Goal: Contribute content: Contribute content

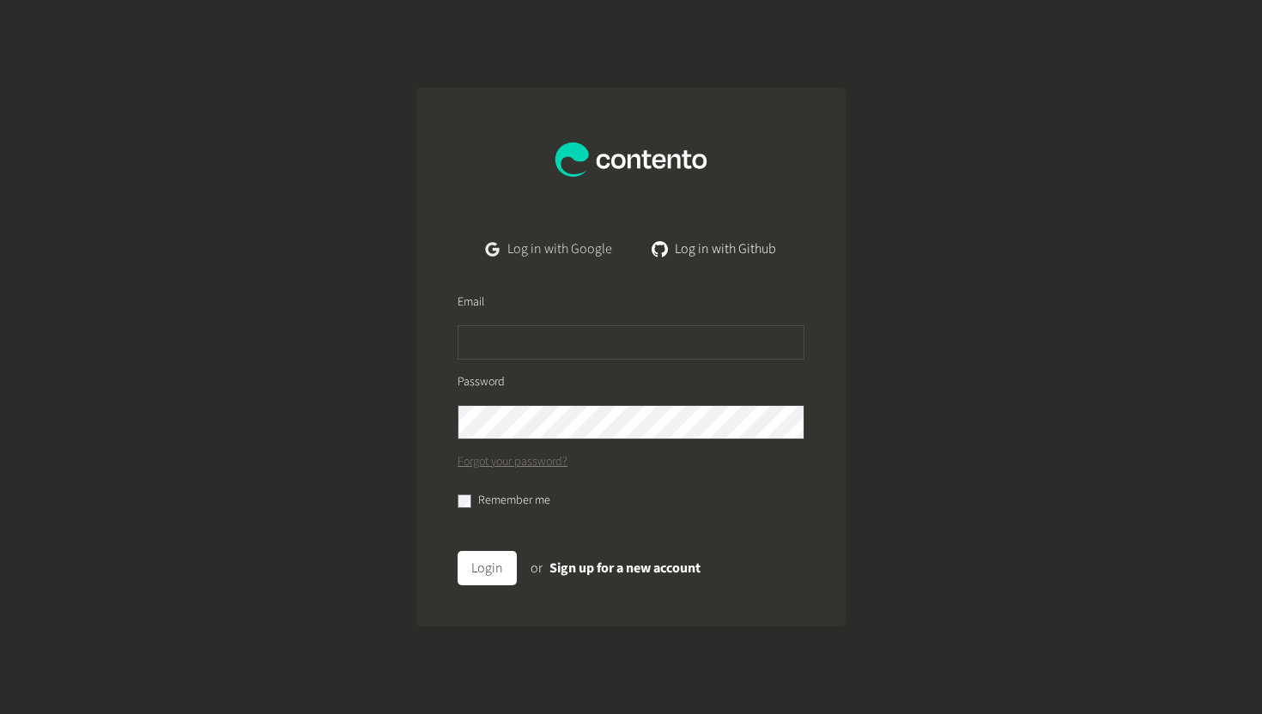
click at [549, 252] on link "Log in with Google" at bounding box center [549, 249] width 154 height 34
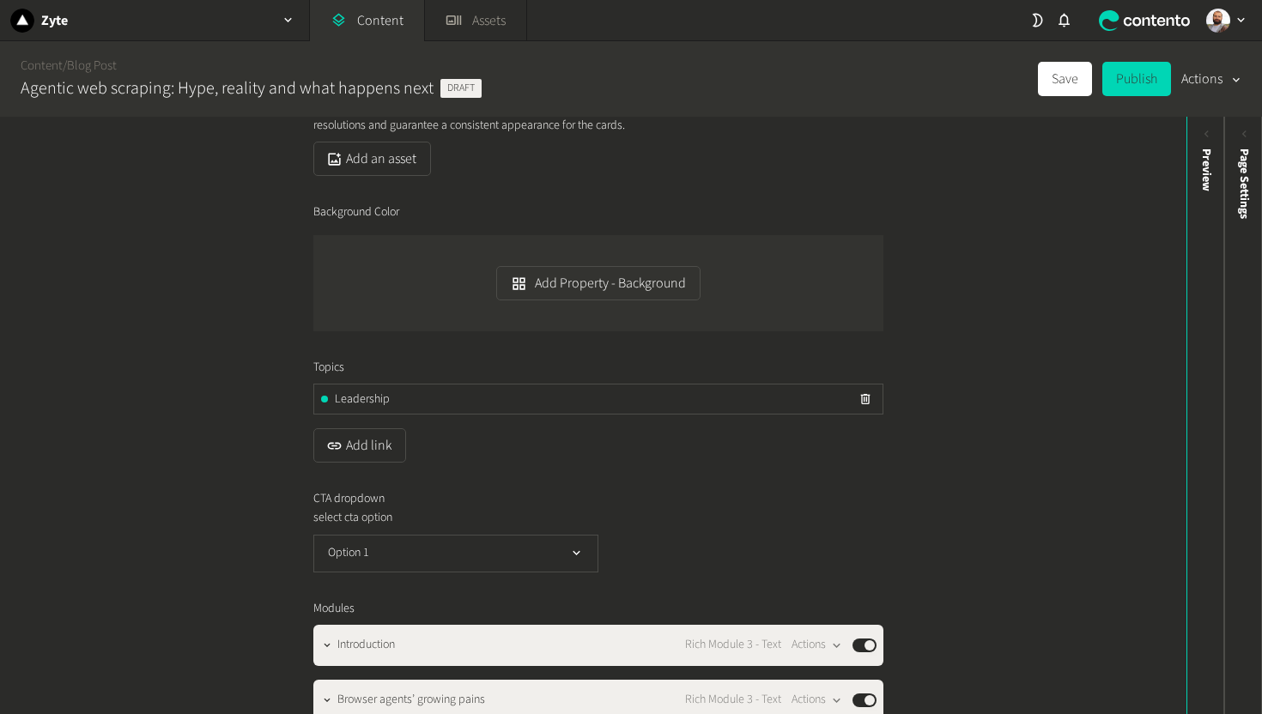
scroll to position [537, 0]
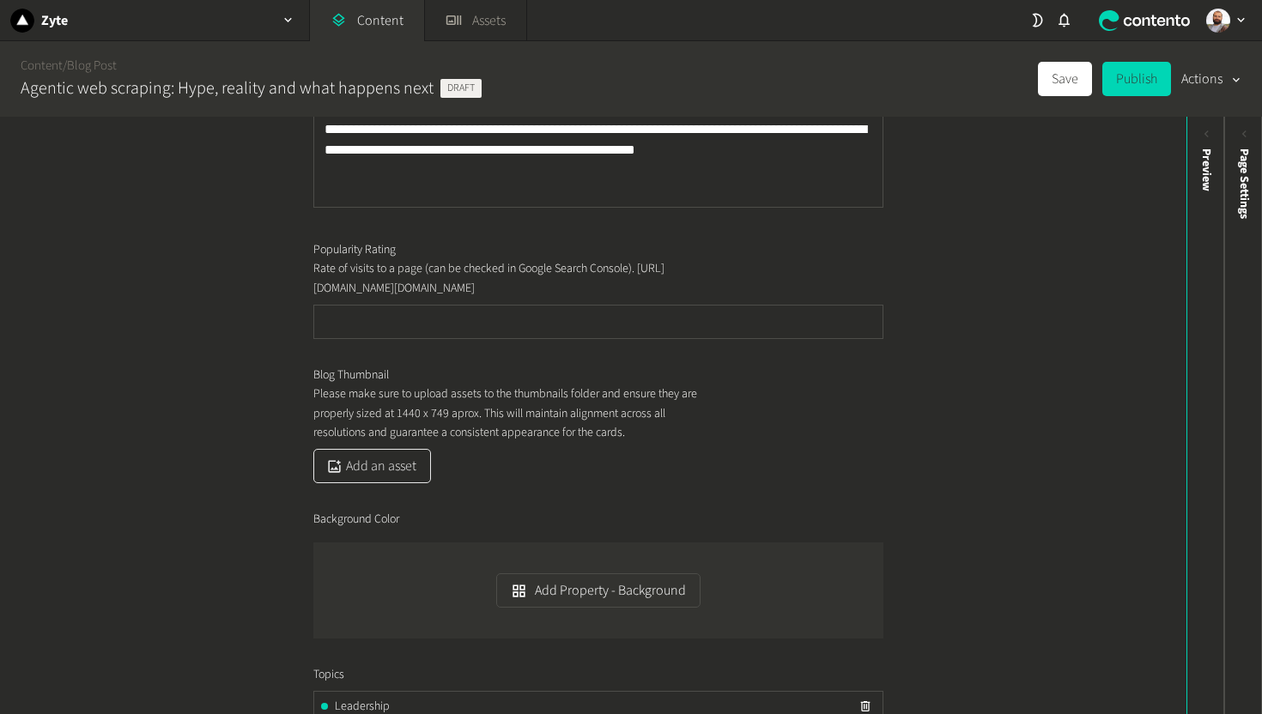
click at [337, 475] on div "button" at bounding box center [334, 466] width 23 height 17
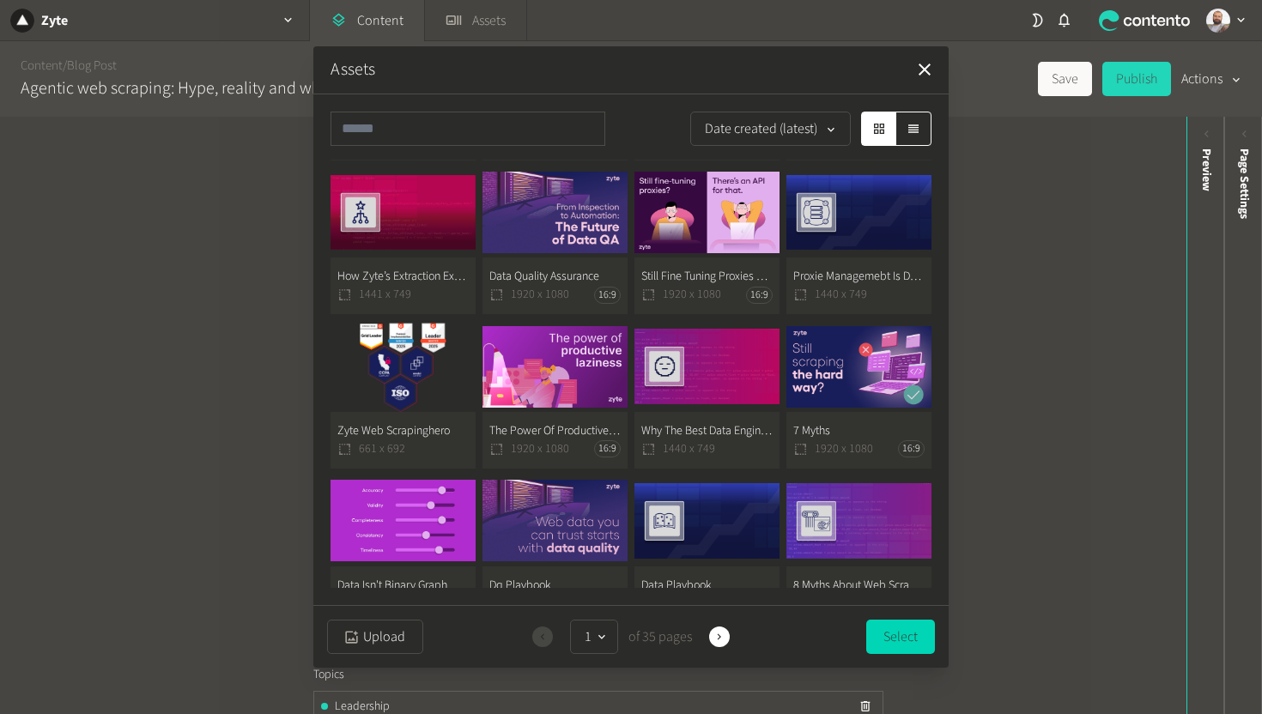
scroll to position [899, 0]
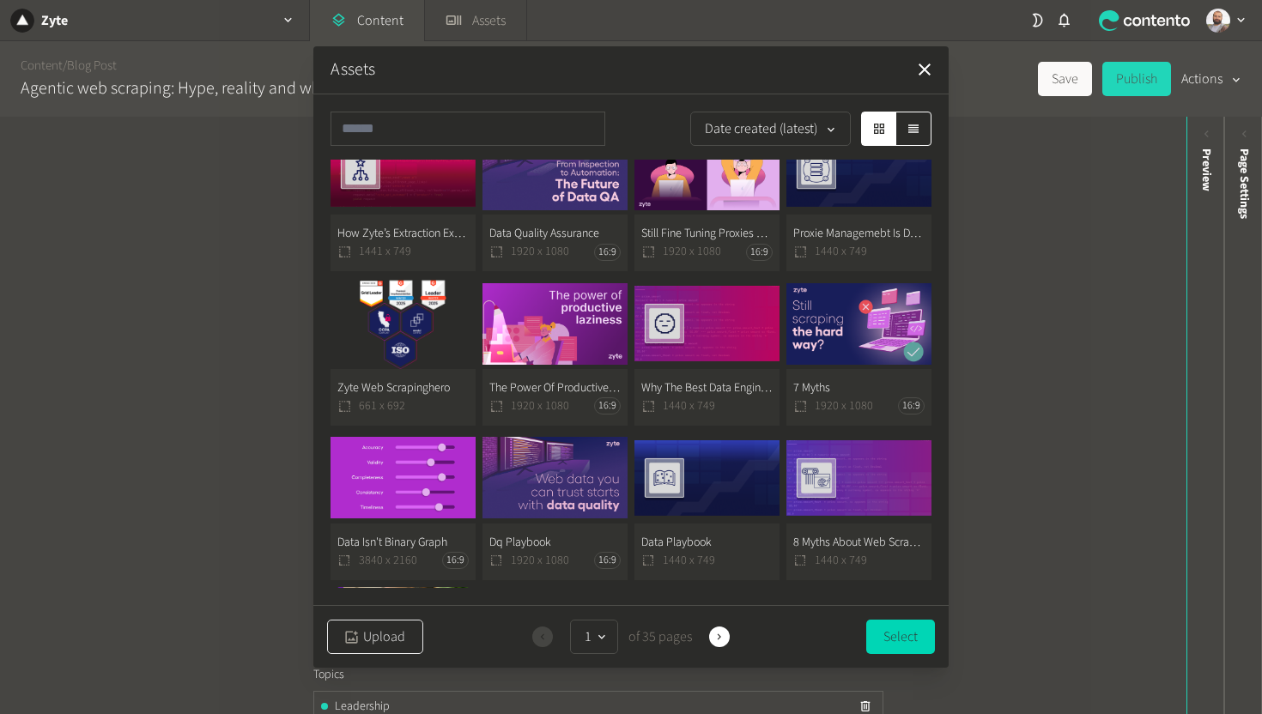
click at [392, 628] on button "Upload" at bounding box center [375, 637] width 96 height 34
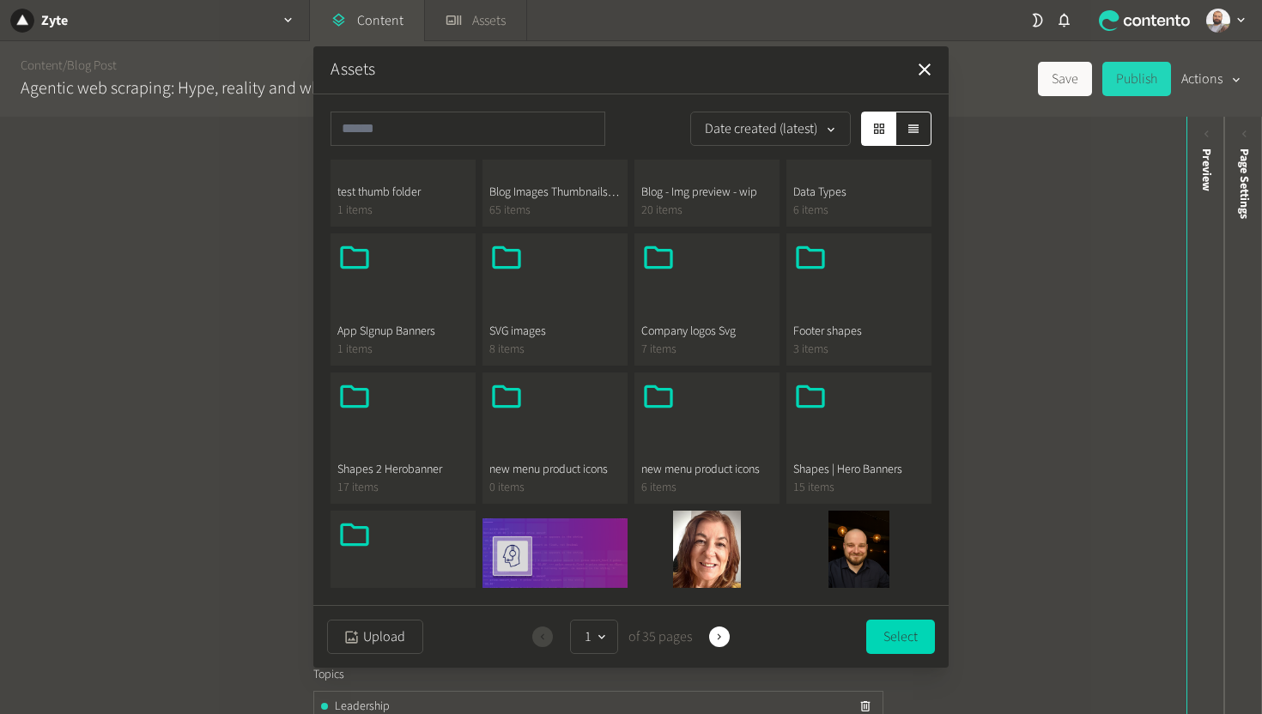
scroll to position [436, 0]
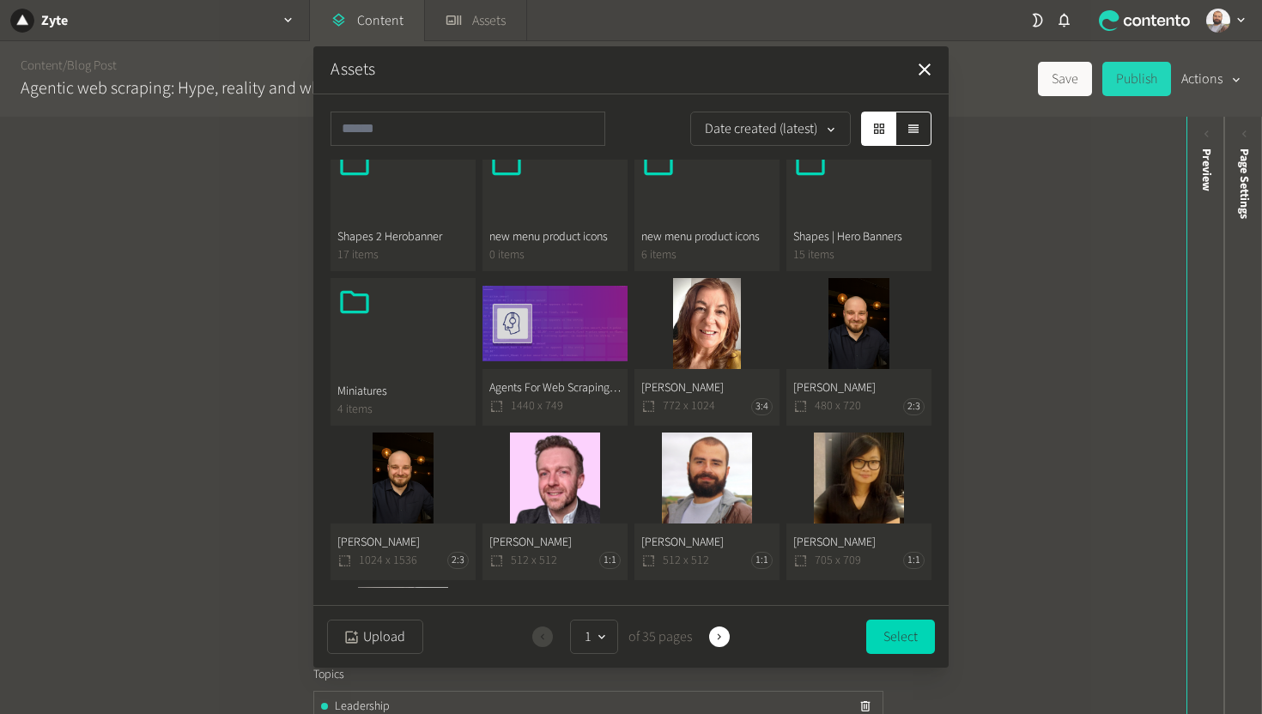
click at [532, 314] on button "Agents For Web Scraping Hype, Reality, And What’s Next 1440 x 749" at bounding box center [555, 352] width 145 height 148
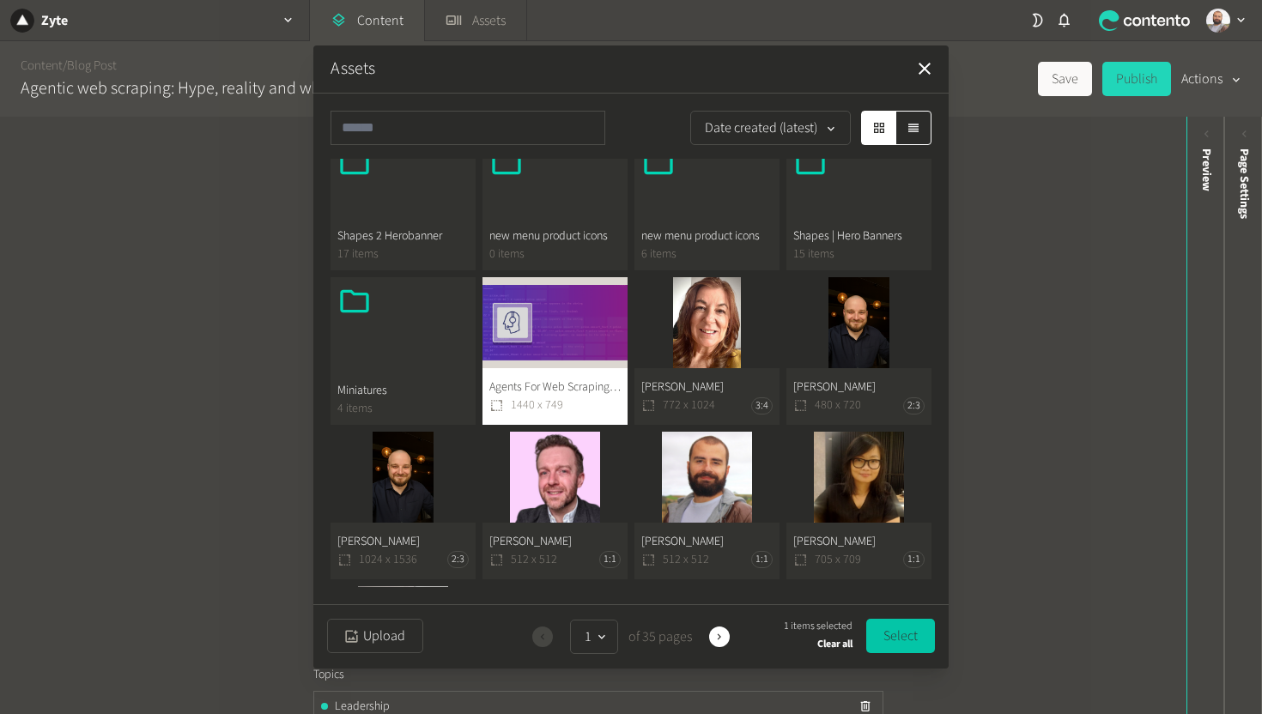
click at [909, 641] on button "Select" at bounding box center [900, 636] width 69 height 34
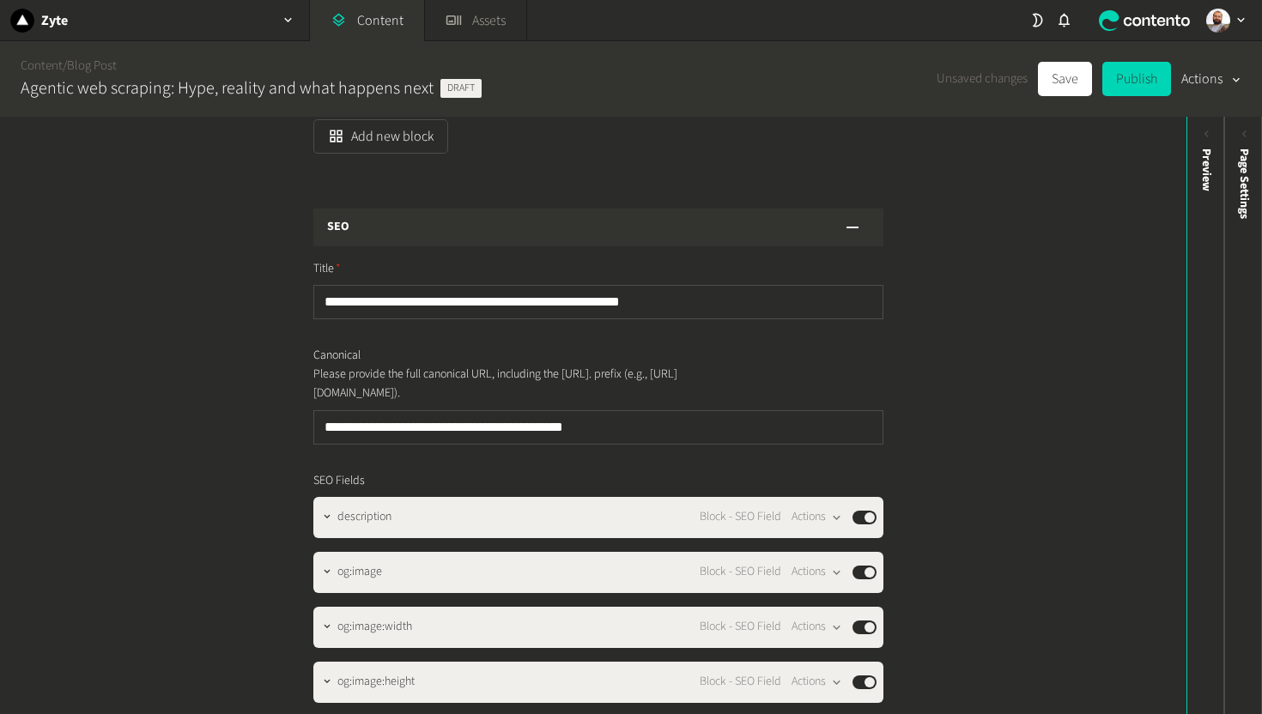
scroll to position [1753, 0]
click at [615, 445] on input "**********" at bounding box center [598, 427] width 570 height 34
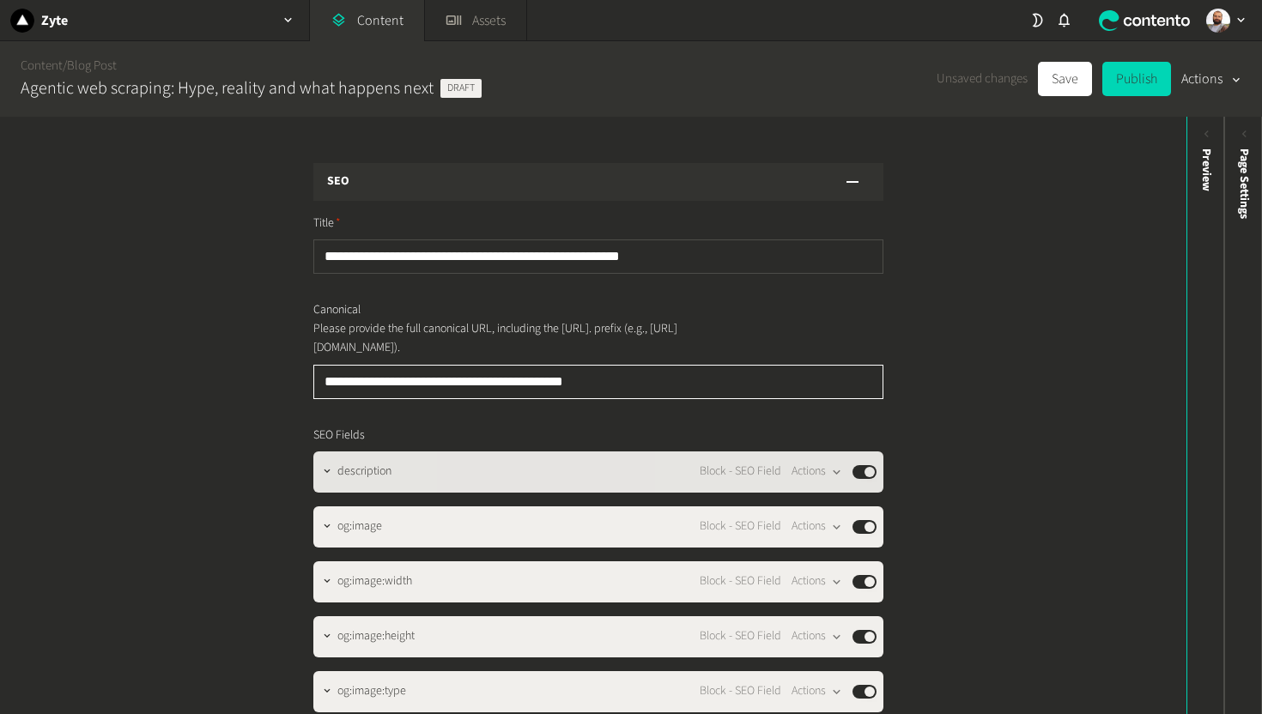
scroll to position [2039, 0]
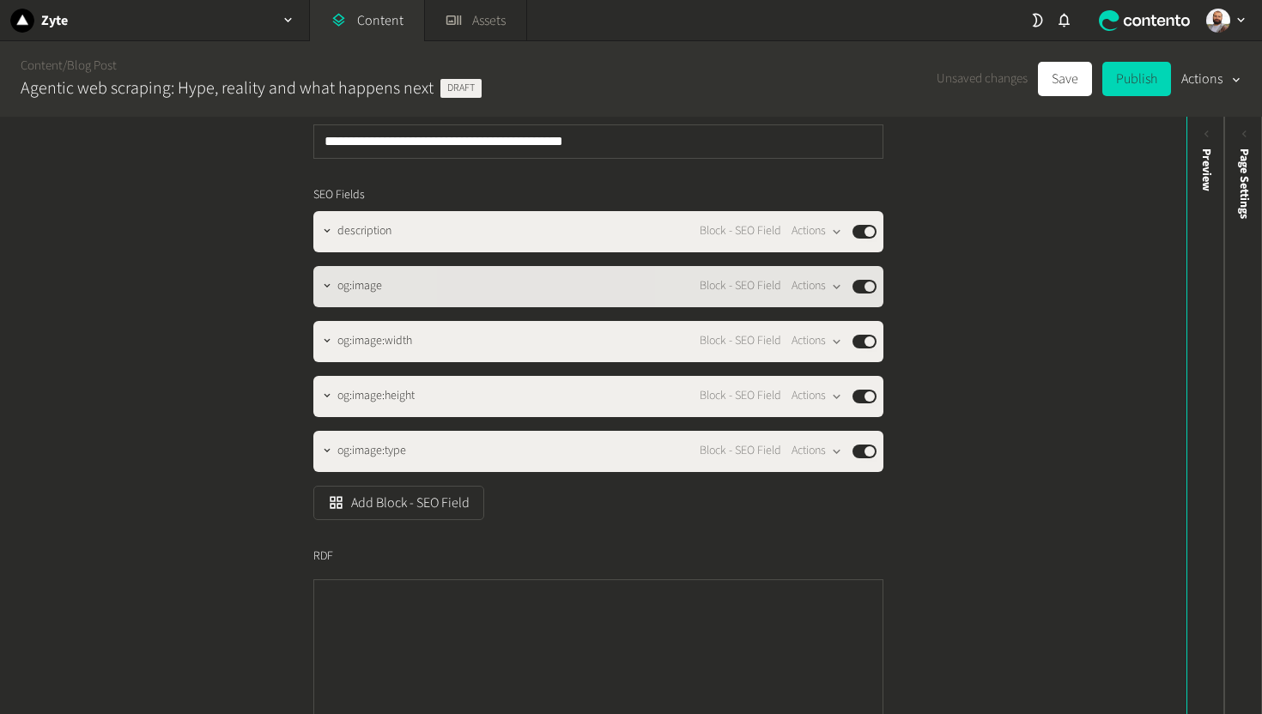
click at [378, 295] on span "og:image" at bounding box center [359, 286] width 45 height 18
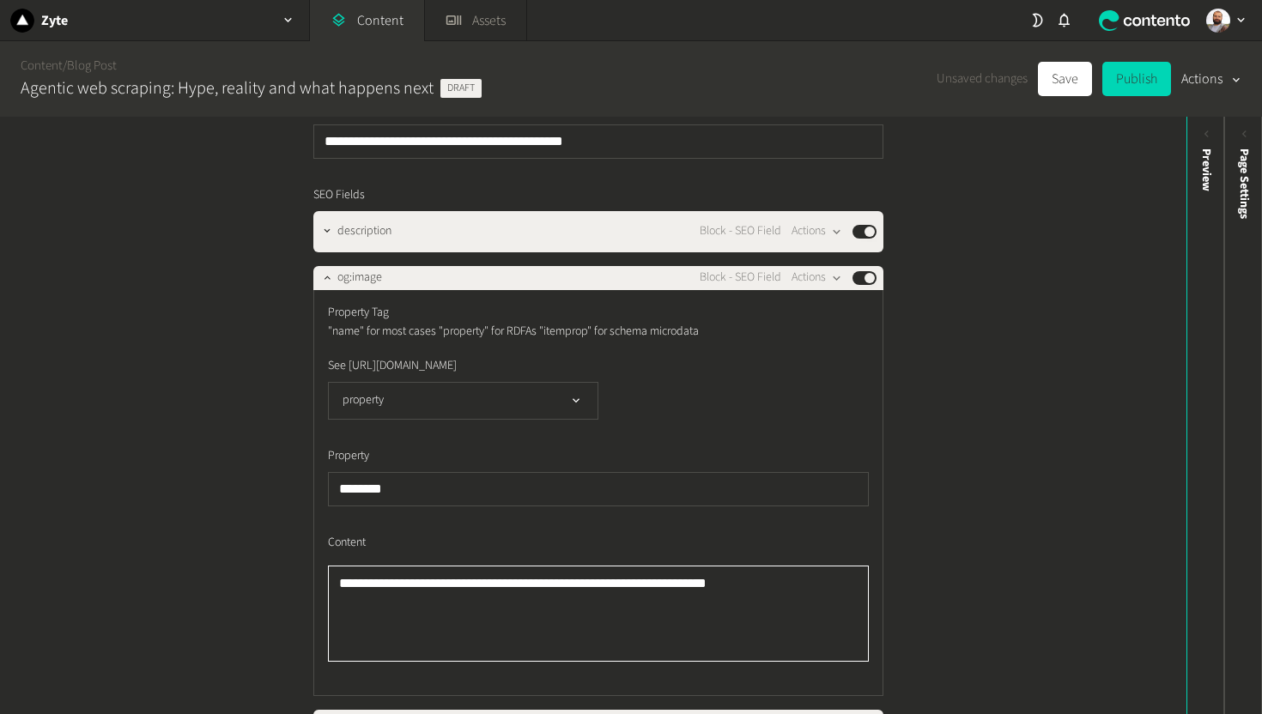
click at [585, 649] on textarea "**********" at bounding box center [598, 614] width 541 height 96
click at [584, 662] on textarea "**********" at bounding box center [598, 614] width 541 height 96
paste textarea "To enrich screen reader interactions, please activate Accessibility in Grammarl…"
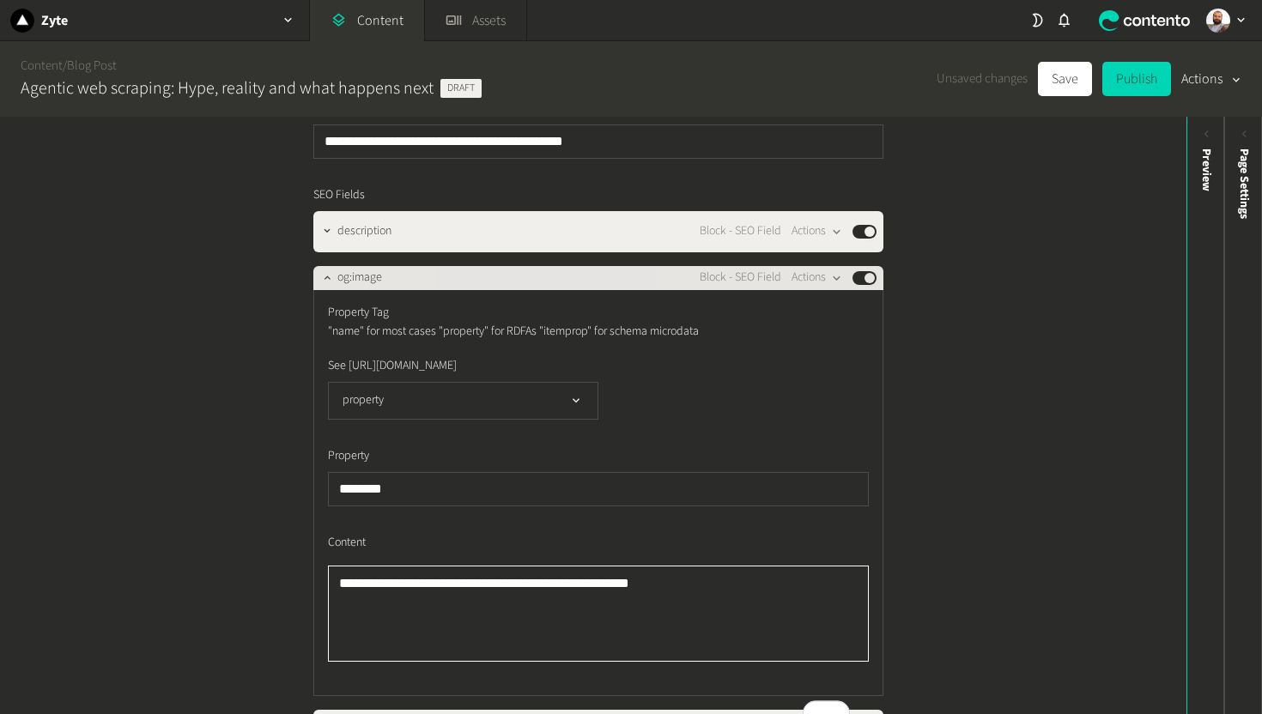
type textarea "**********"
click at [526, 289] on div "og:image Block - SEO Field Actions Published" at bounding box center [606, 278] width 539 height 21
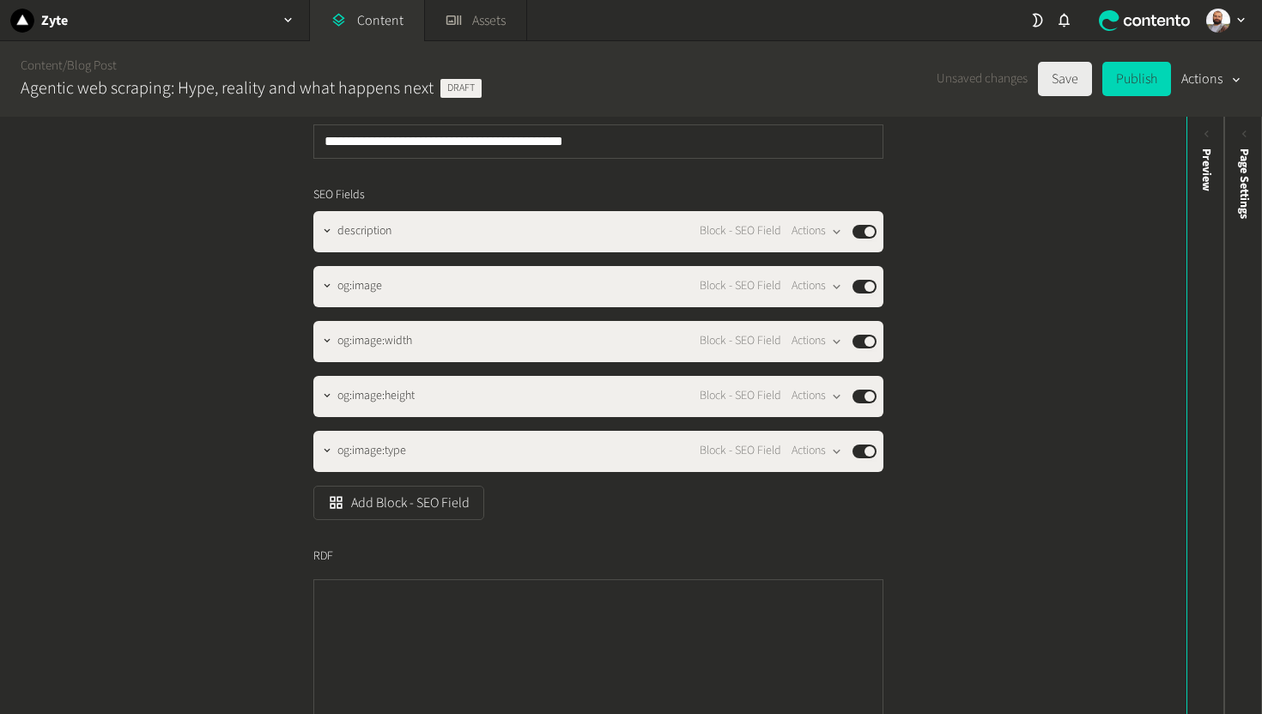
click at [1065, 79] on button "Save" at bounding box center [1065, 79] width 54 height 34
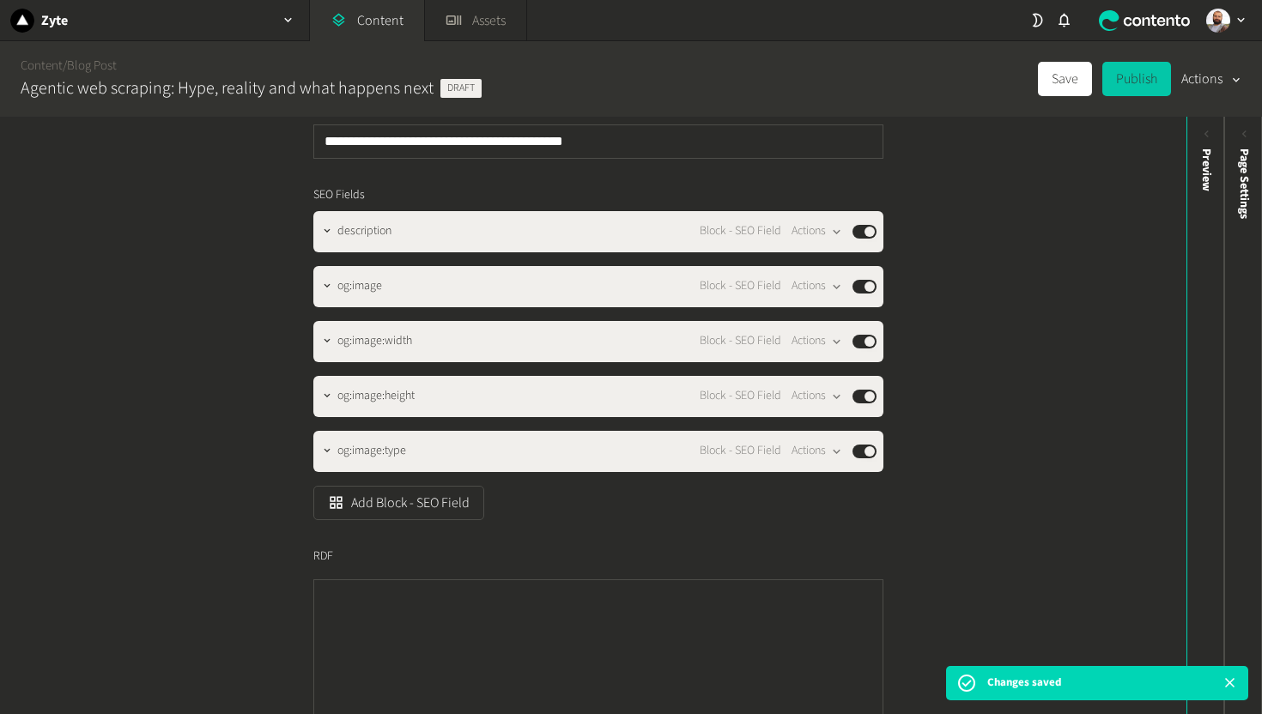
click at [1141, 79] on button "Publish" at bounding box center [1137, 79] width 69 height 34
click at [1245, 180] on span "Page Settings" at bounding box center [1245, 184] width 18 height 70
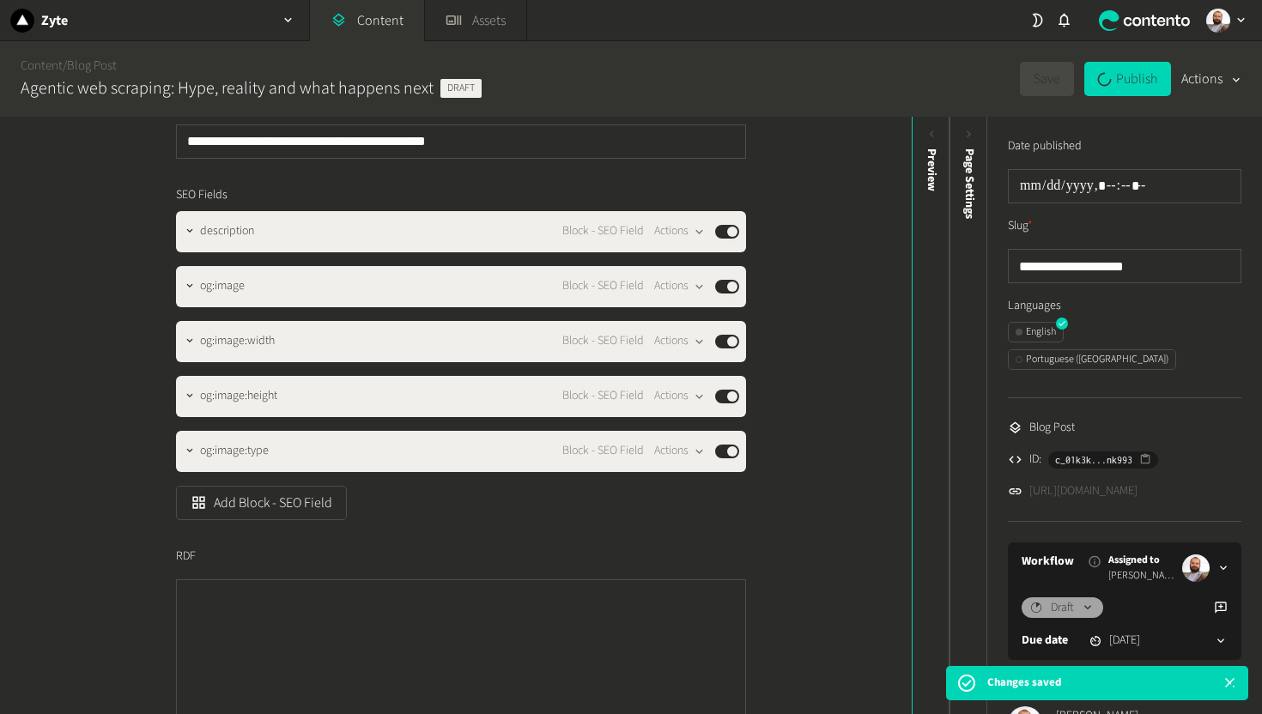
type input "**********"
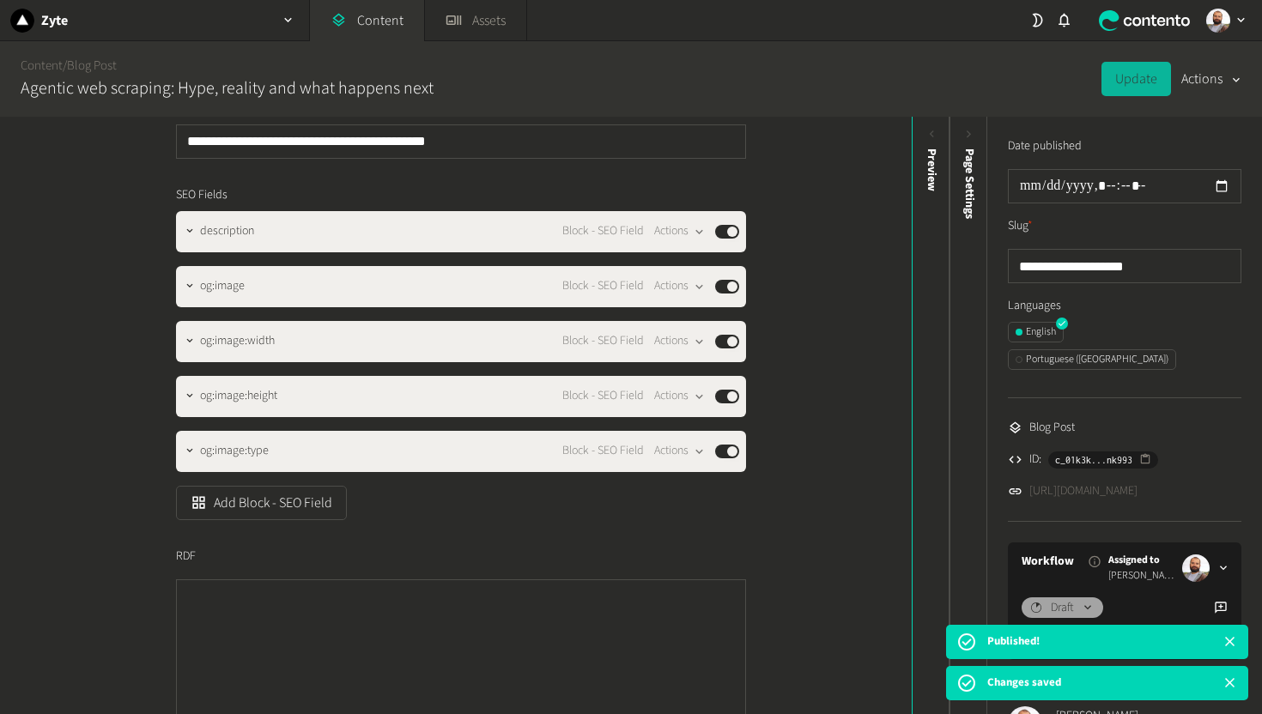
click at [1138, 483] on link "https://dev.zyte.com/blog/agentic-web-scraping" at bounding box center [1084, 492] width 108 height 18
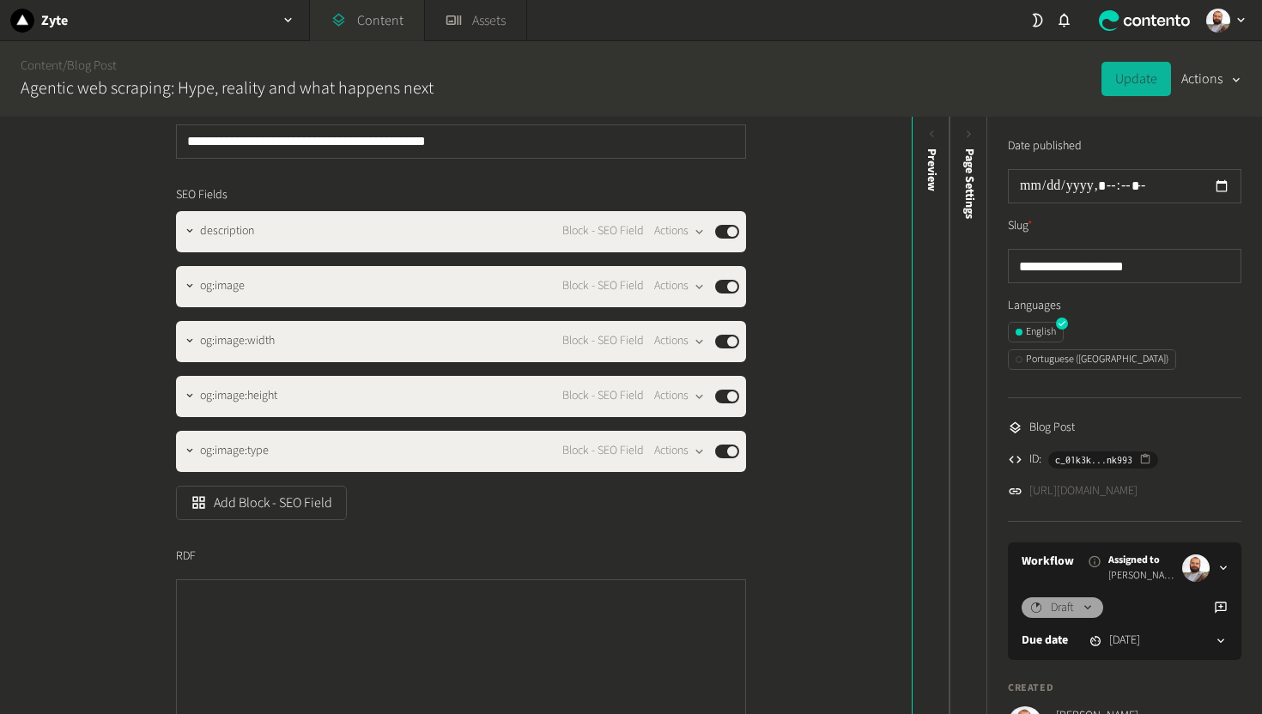
click at [363, 36] on link "Content" at bounding box center [367, 20] width 114 height 41
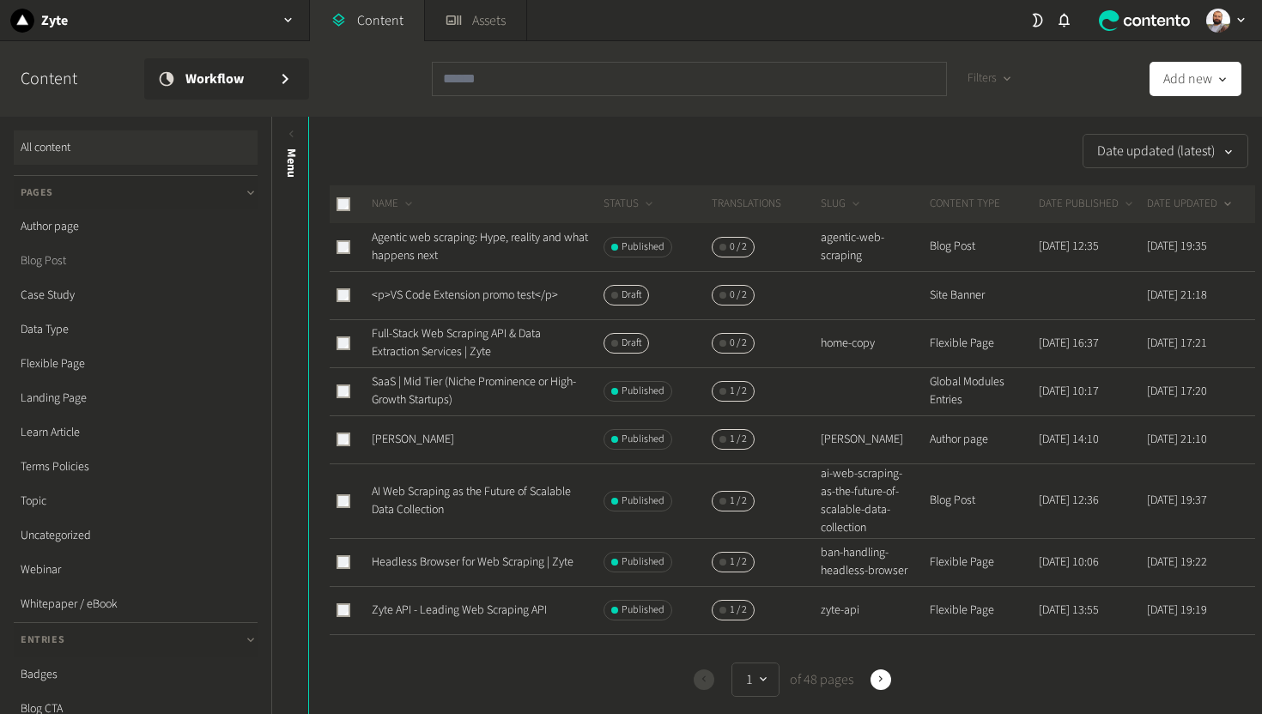
click at [42, 268] on link "Blog Post" at bounding box center [136, 261] width 244 height 34
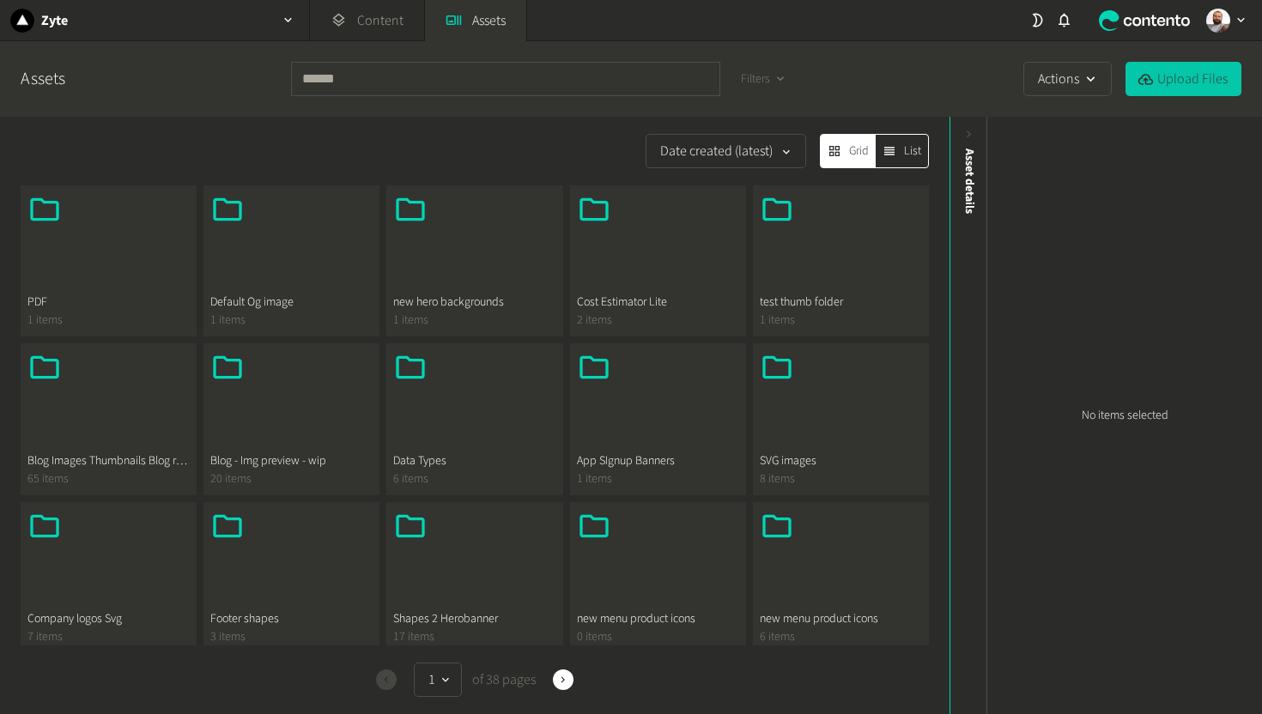
click at [1163, 88] on button "Upload Files" at bounding box center [1184, 79] width 116 height 34
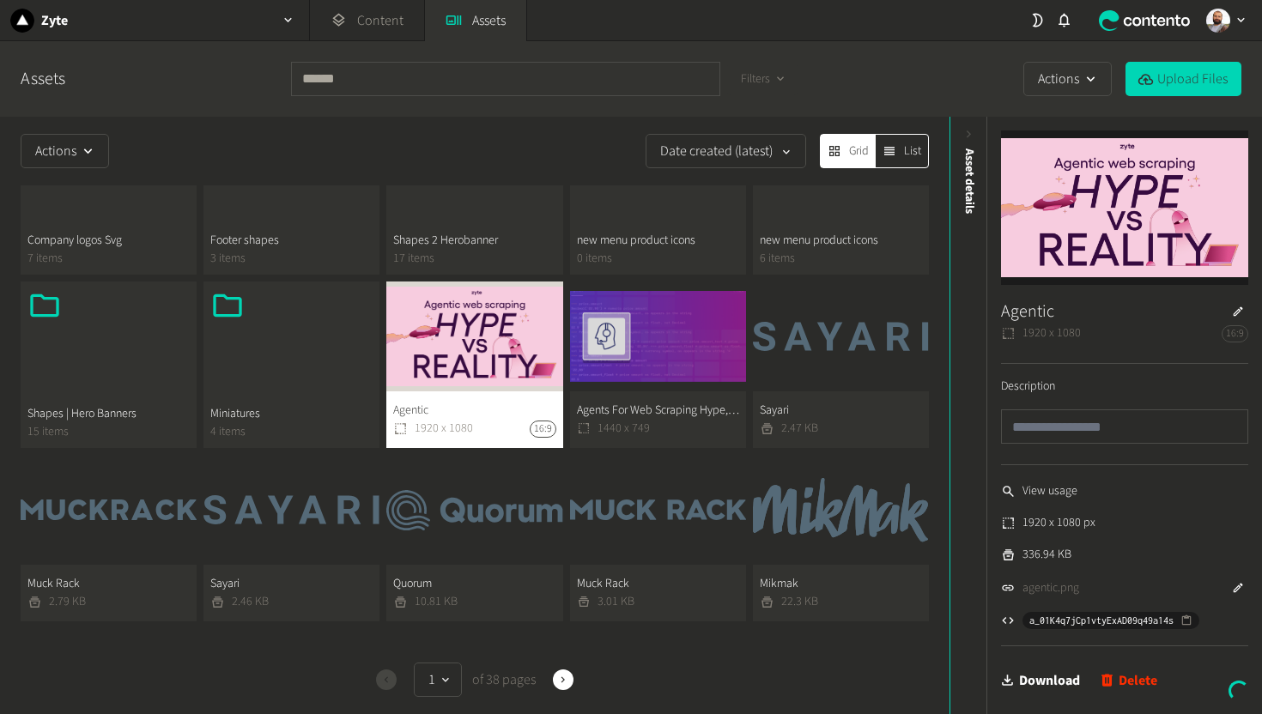
scroll to position [394, 0]
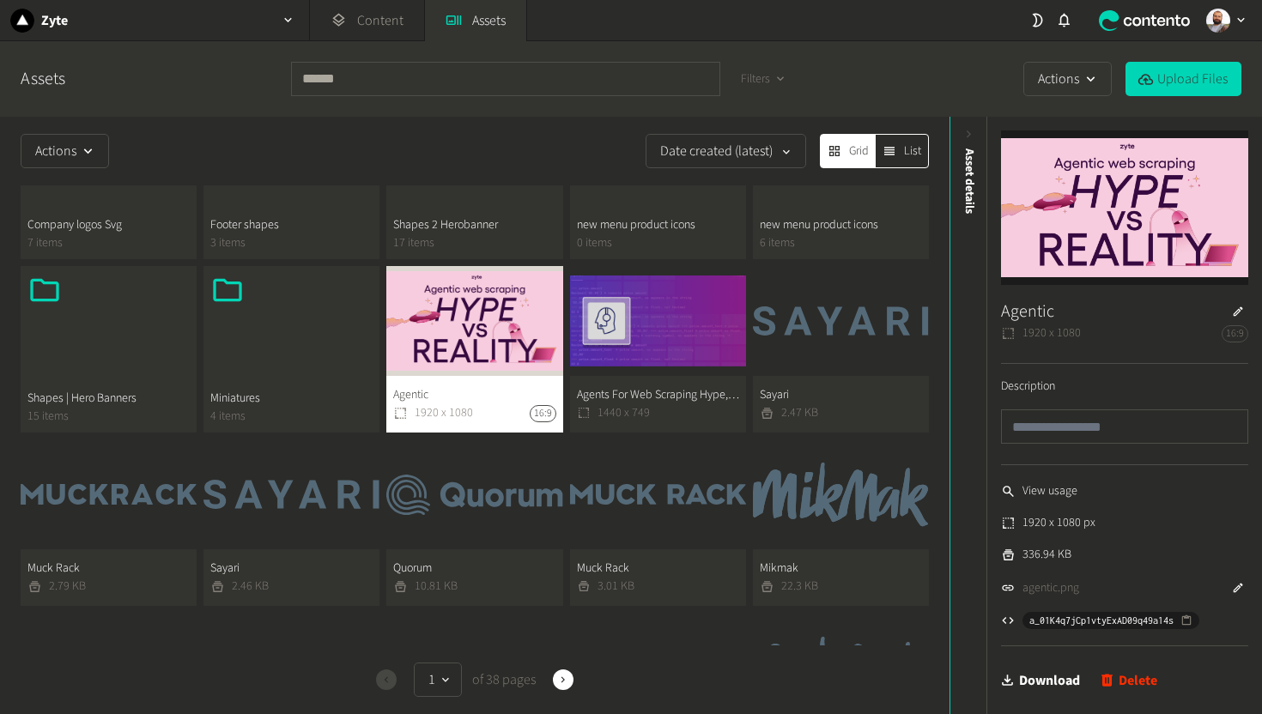
click at [475, 336] on button "Agentic 1920 x 1080 16:9" at bounding box center [474, 349] width 176 height 167
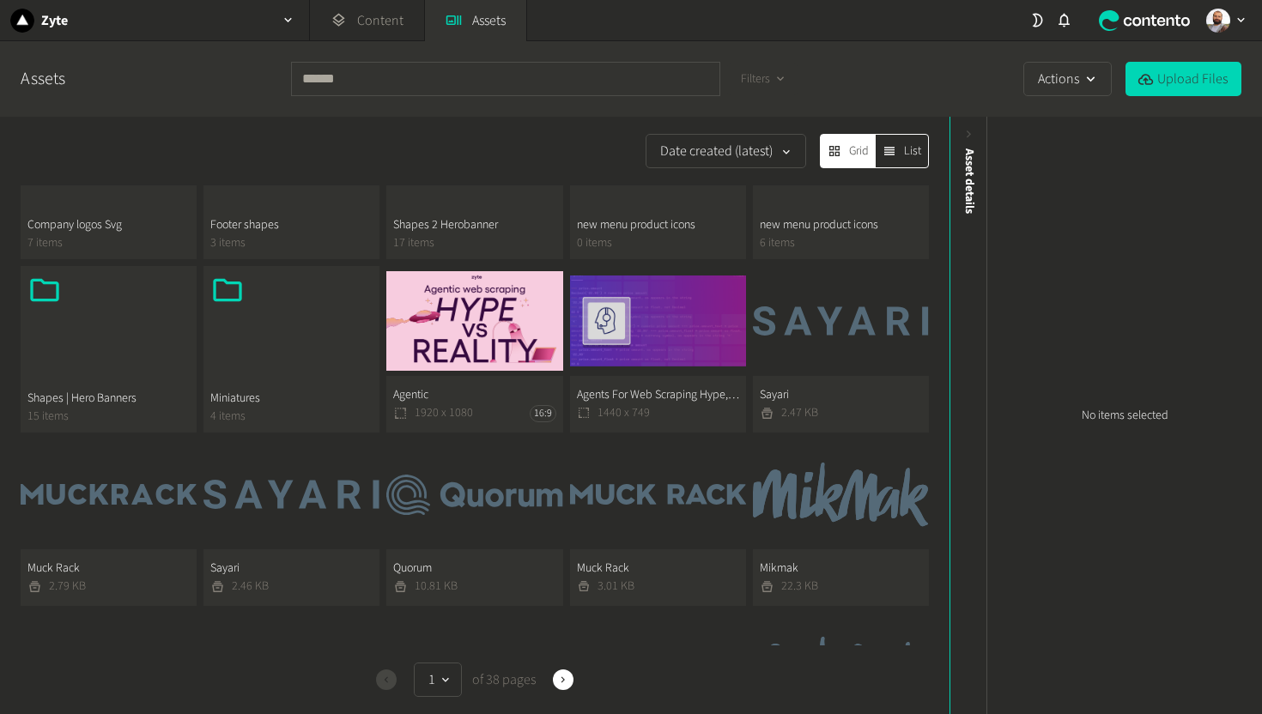
click at [428, 301] on button "Agentic 1920 x 1080 16:9" at bounding box center [474, 349] width 176 height 167
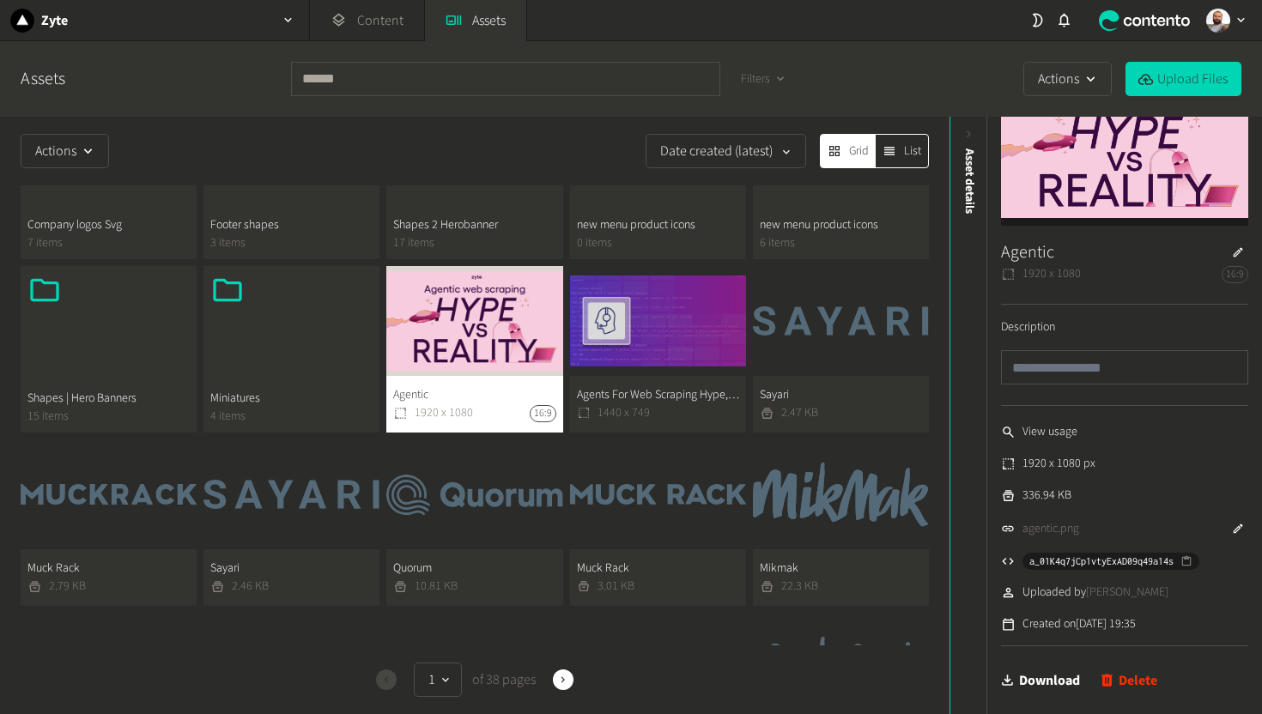
scroll to position [107, 0]
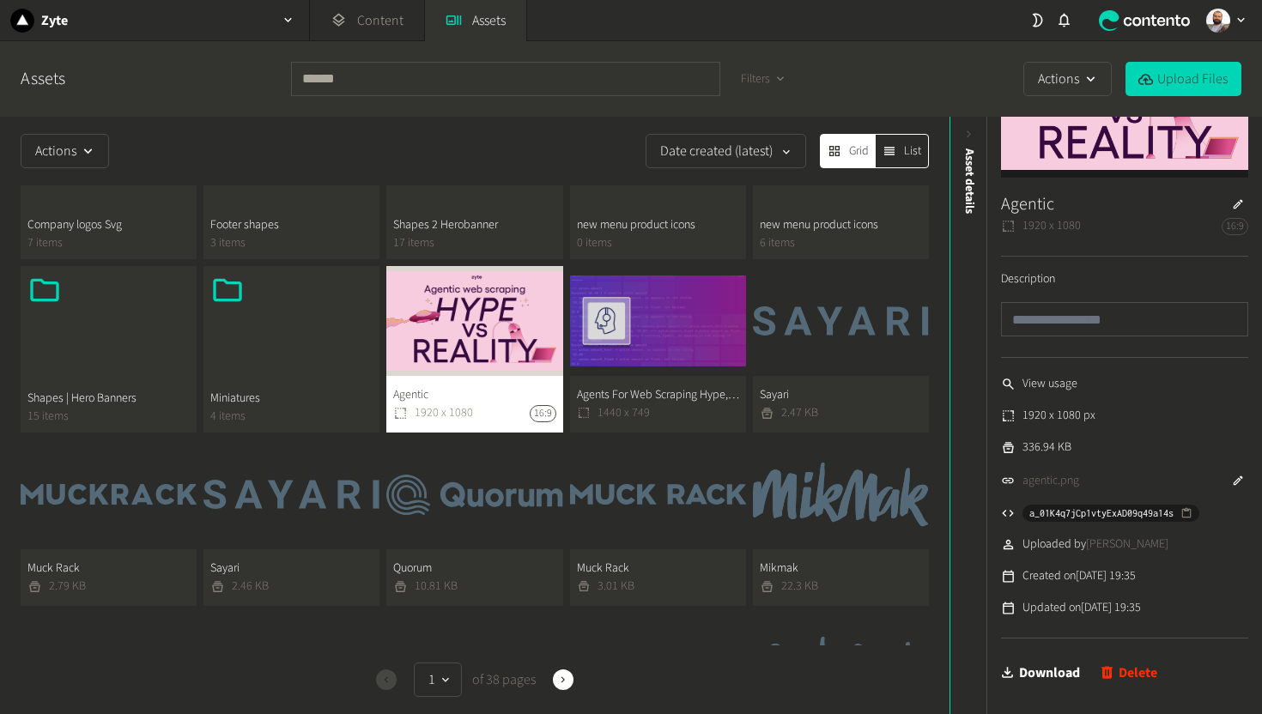
click at [1054, 477] on link "agentic.png" at bounding box center [1051, 481] width 57 height 18
